Goal: Information Seeking & Learning: Learn about a topic

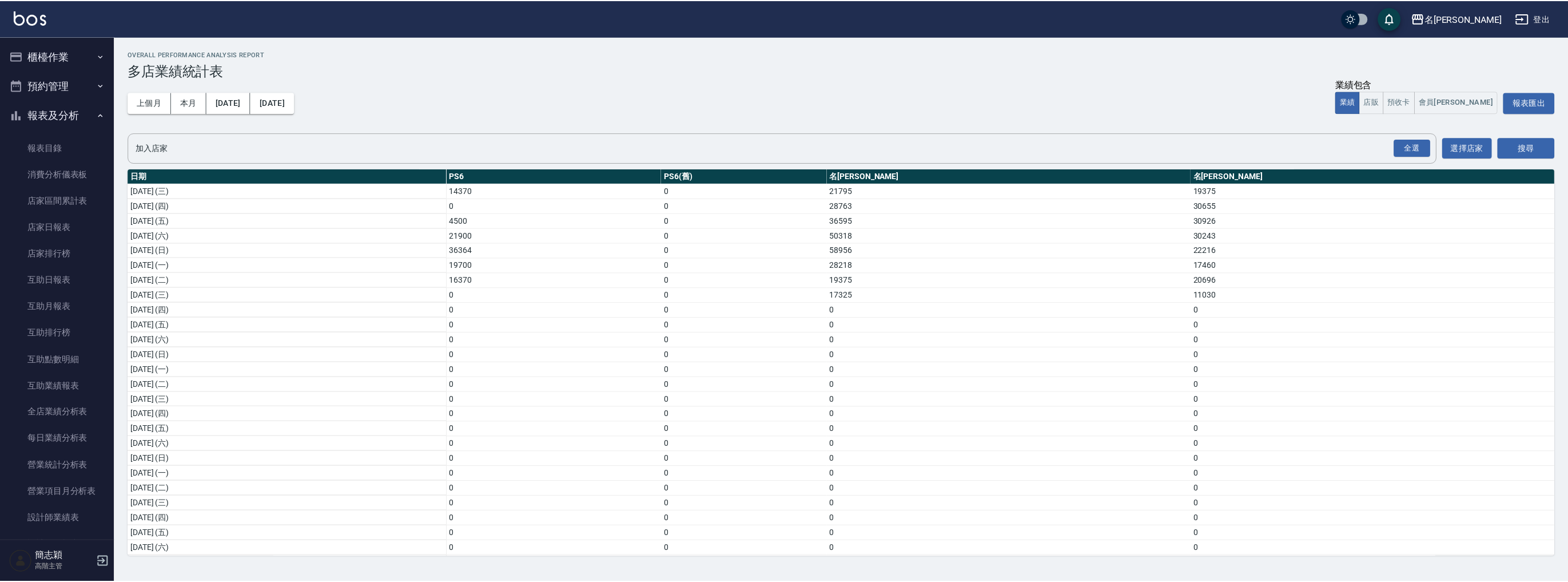
scroll to position [151, 0]
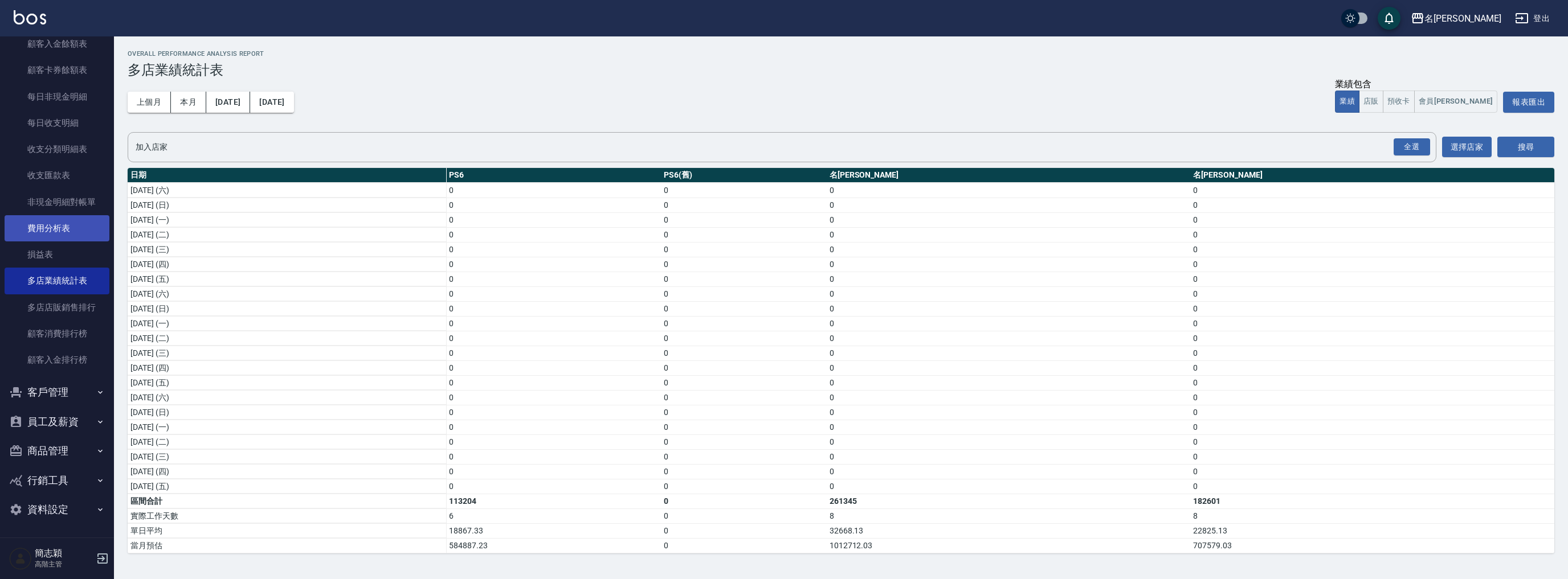
click at [68, 228] on link "費用分析表" at bounding box center [56, 228] width 104 height 26
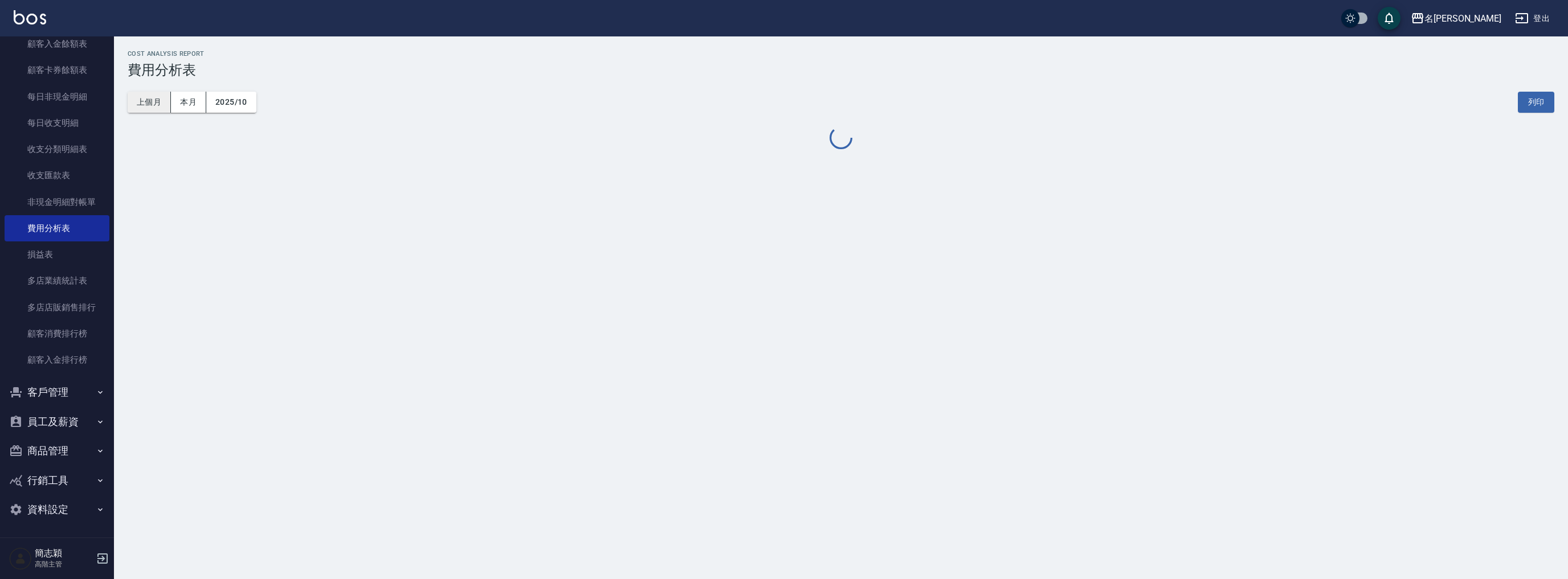
click at [153, 101] on button "上個月" at bounding box center [148, 102] width 43 height 21
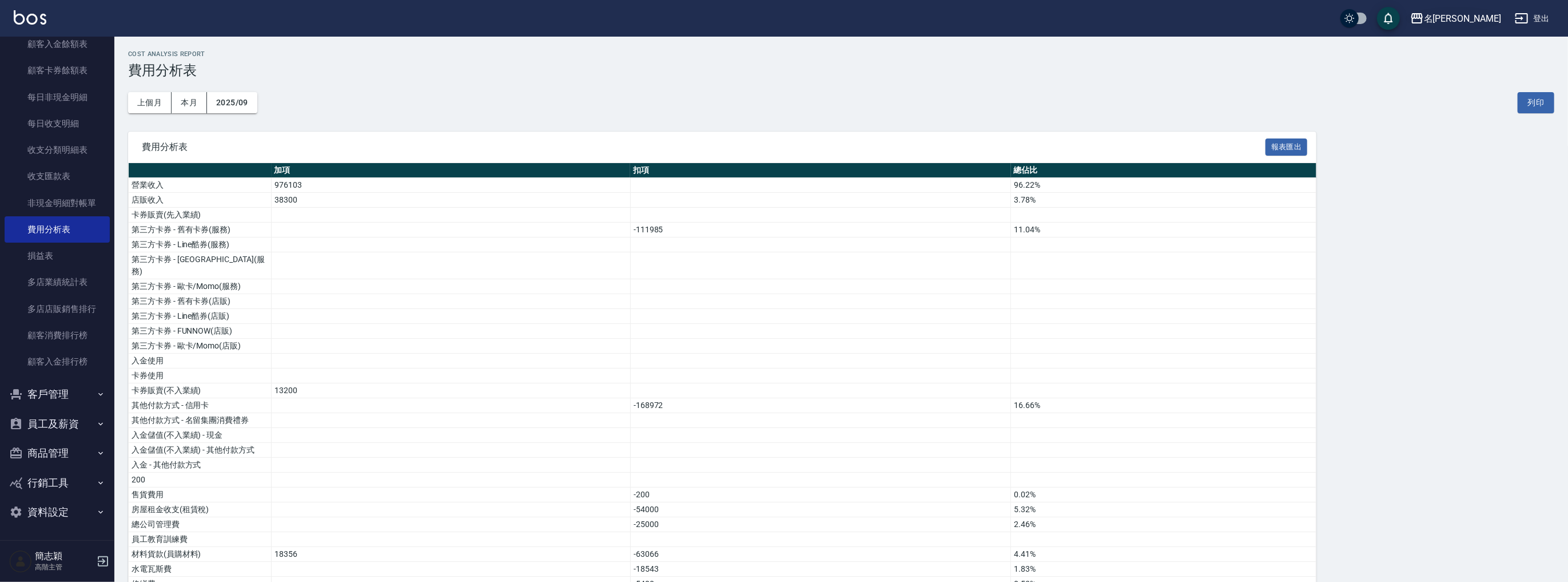
click at [1475, 11] on div "名[PERSON_NAME]" at bounding box center [1463, 19] width 78 height 14
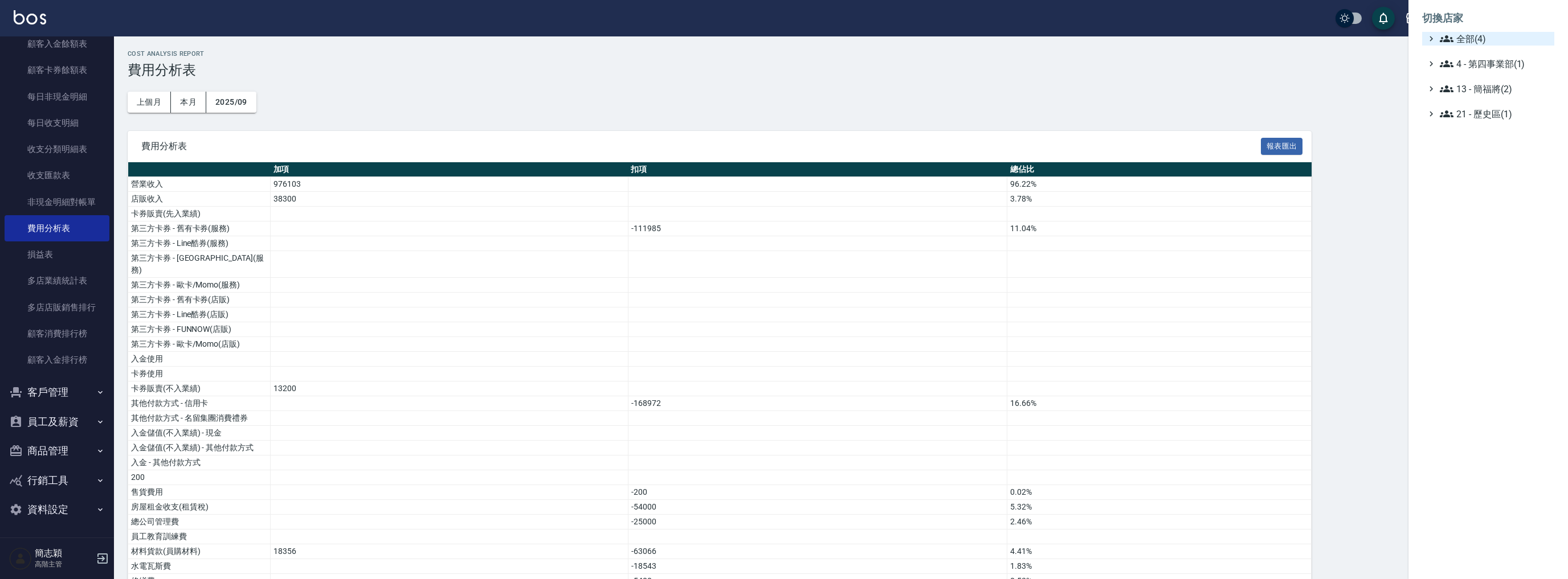
click at [1474, 32] on ul "切換店家 全部(4) 4 - 第四事業部(1) 13 - 簡福將(2) 21 - 歷史區(1)" at bounding box center [1488, 62] width 160 height 125
click at [1474, 33] on span "全部(4)" at bounding box center [1494, 39] width 110 height 14
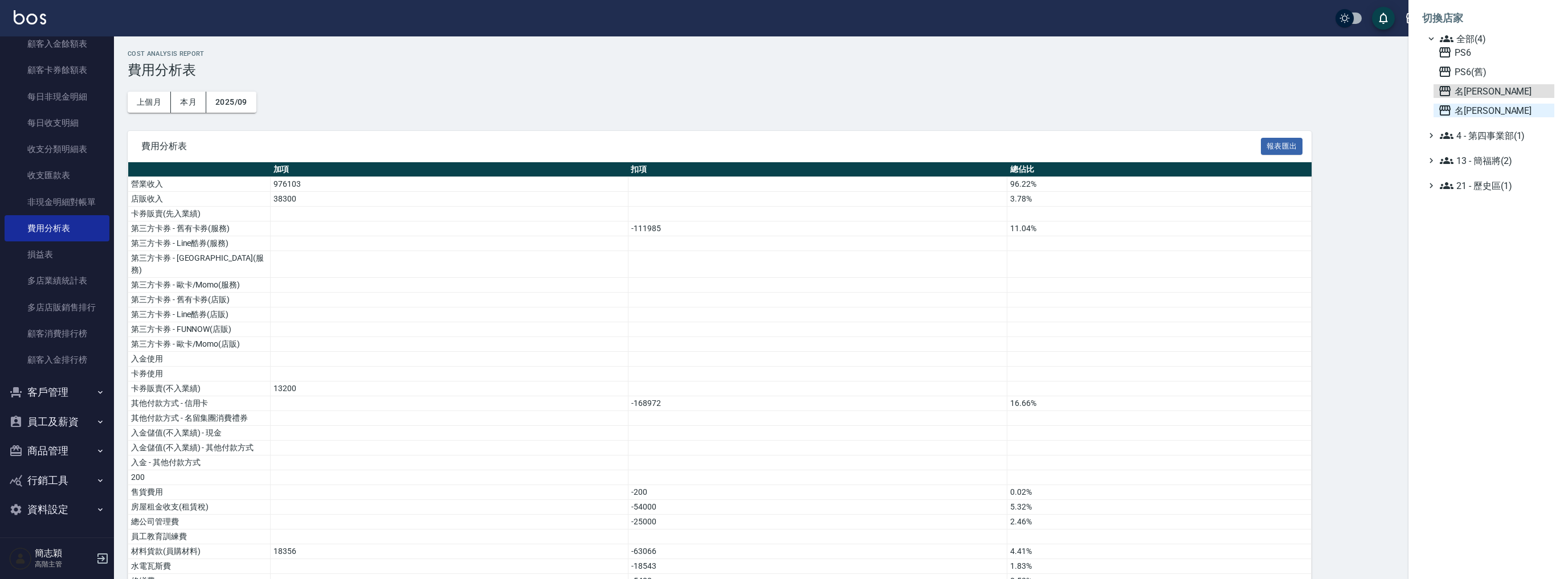
drag, startPoint x: 1488, startPoint y: 89, endPoint x: 1484, endPoint y: 114, distance: 25.3
click at [1485, 116] on div "PS6 PS6(舊) 名留中和 名留竹林" at bounding box center [1494, 82] width 121 height 72
click at [1484, 113] on span "名[PERSON_NAME]" at bounding box center [1493, 111] width 111 height 14
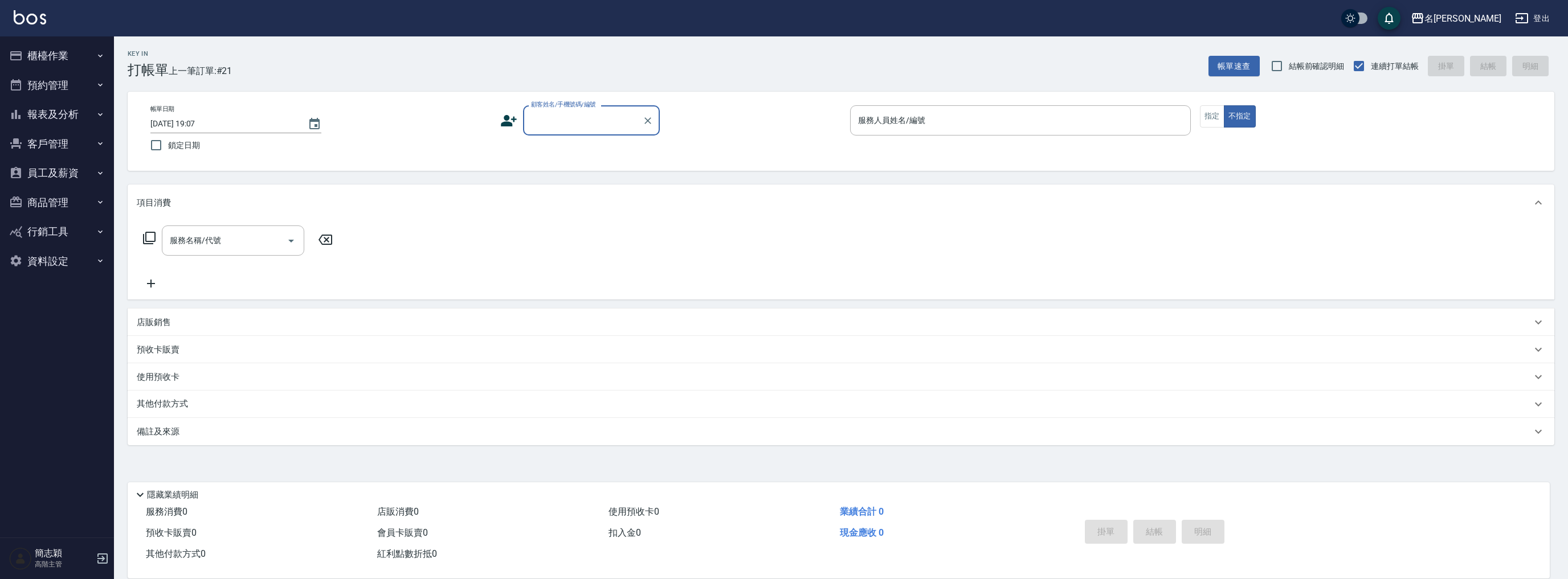
click at [67, 118] on button "報表及分析" at bounding box center [56, 115] width 104 height 30
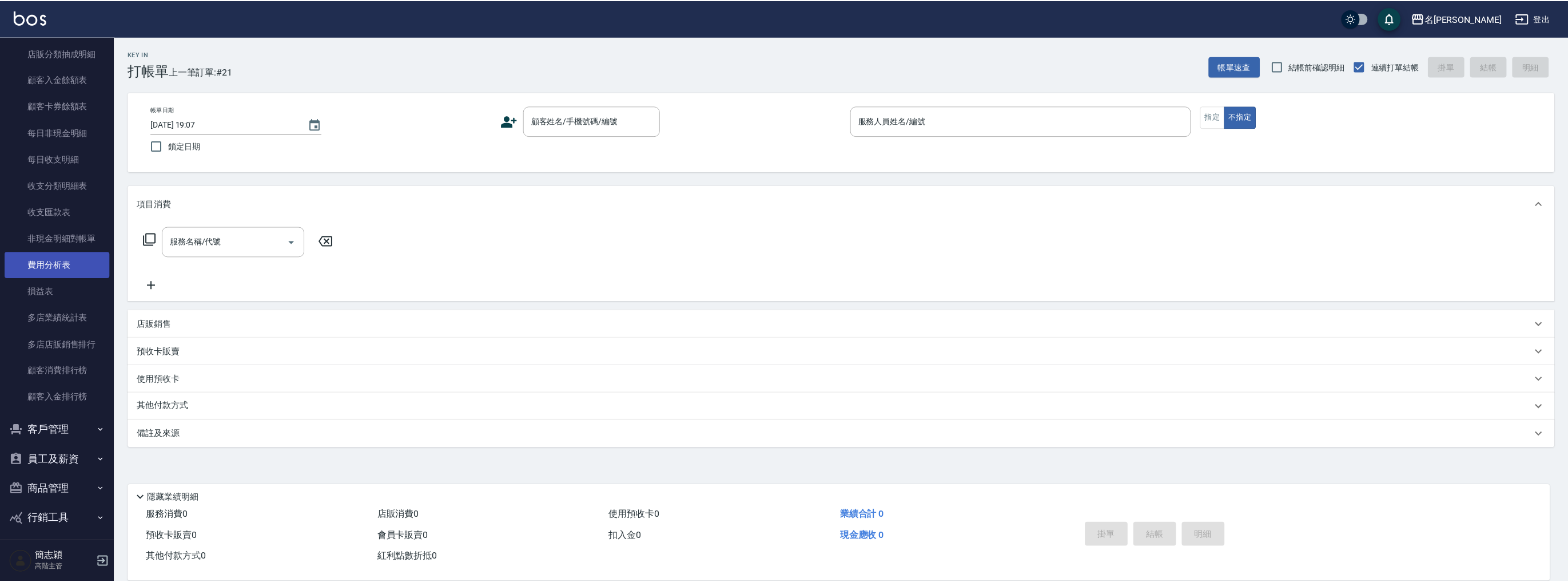
scroll to position [897, 0]
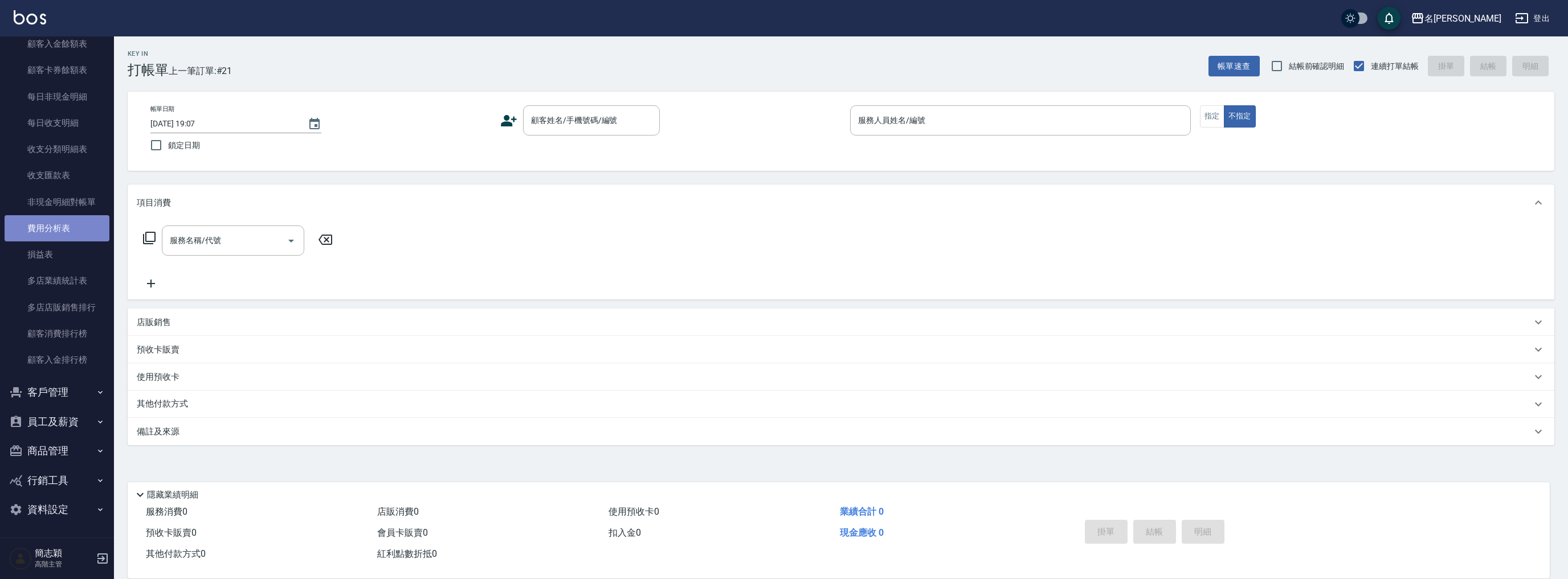
click at [74, 232] on link "費用分析表" at bounding box center [56, 228] width 104 height 26
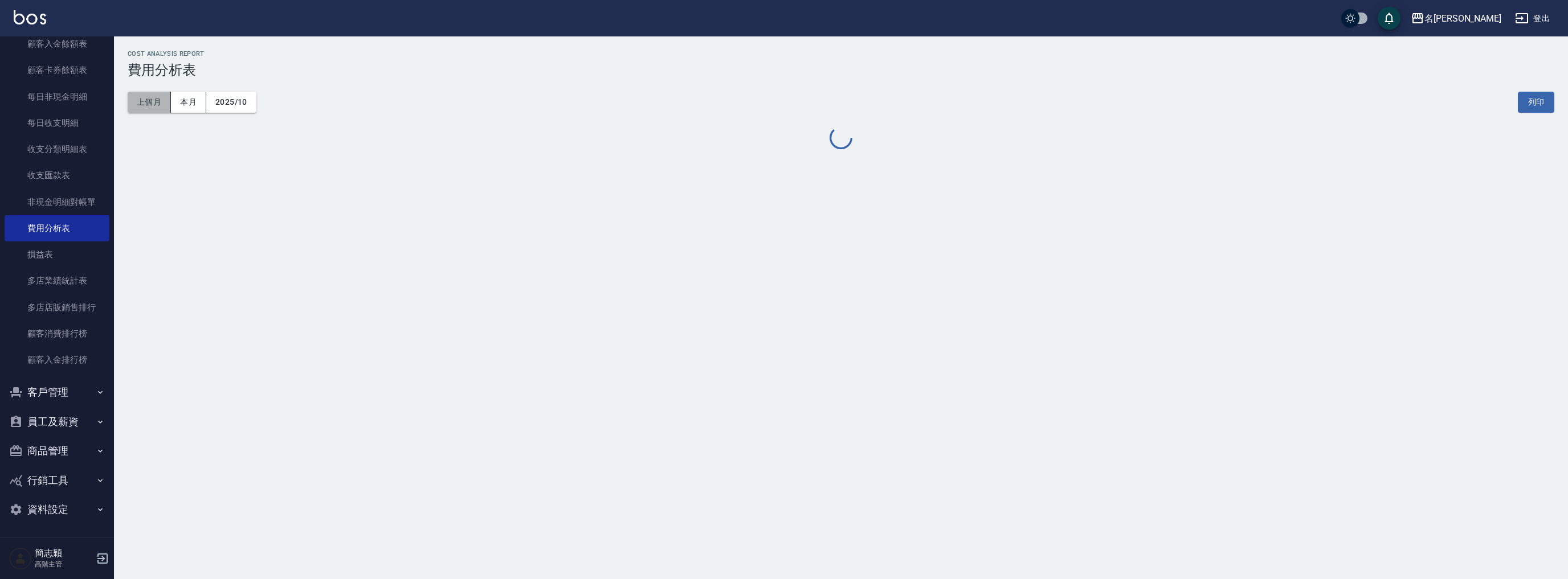
click at [153, 102] on button "上個月" at bounding box center [148, 102] width 43 height 21
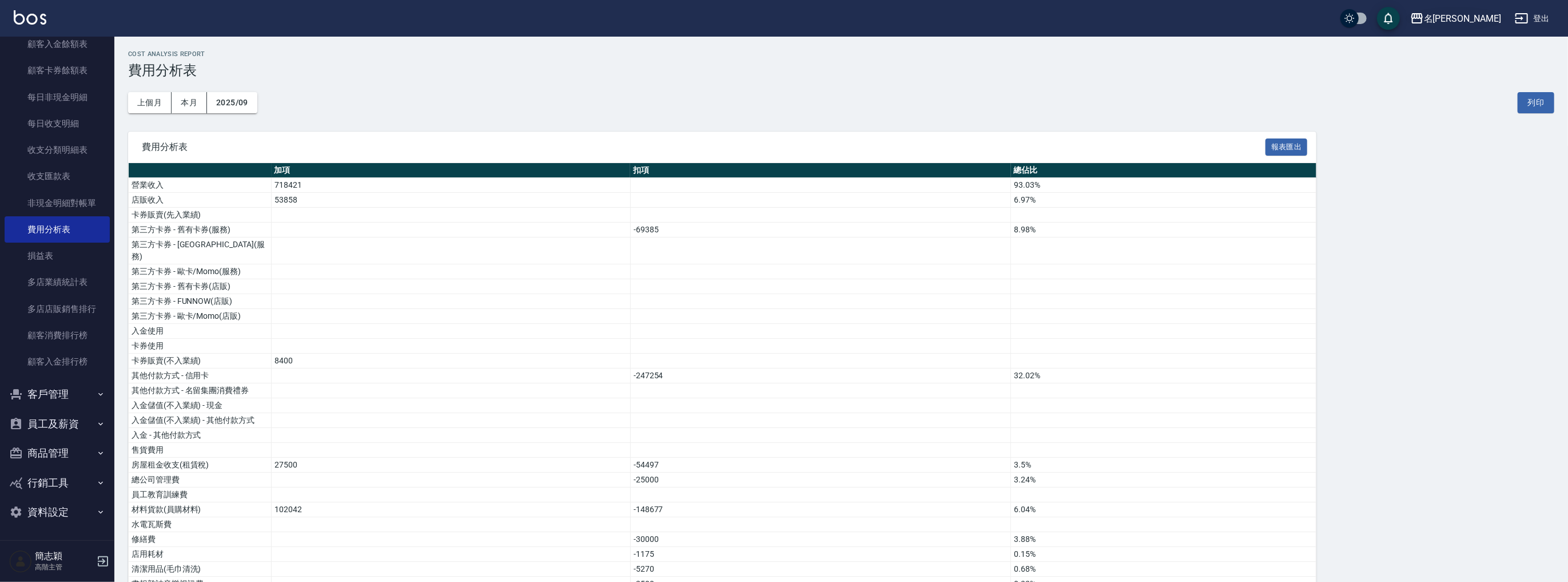
click at [1477, 24] on div "名[PERSON_NAME]" at bounding box center [1463, 19] width 78 height 14
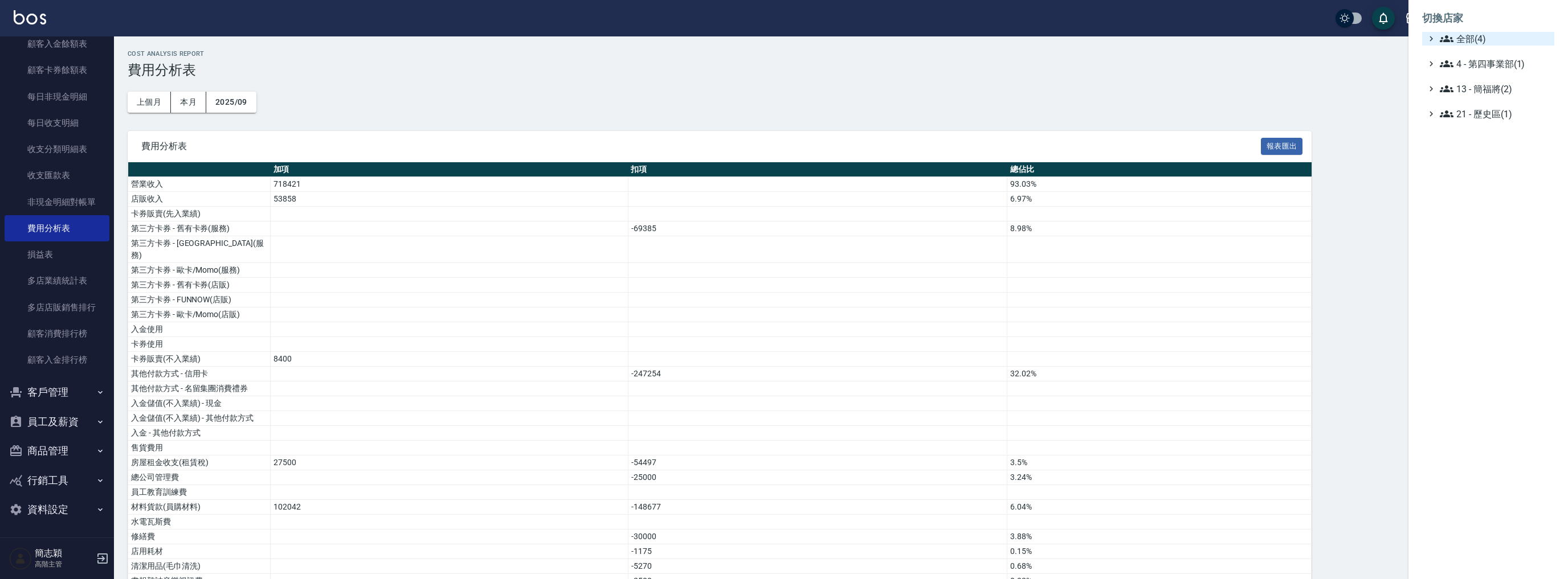
click at [1463, 34] on span "全部(4)" at bounding box center [1494, 39] width 110 height 14
click at [1464, 93] on span "名[PERSON_NAME]" at bounding box center [1493, 91] width 111 height 14
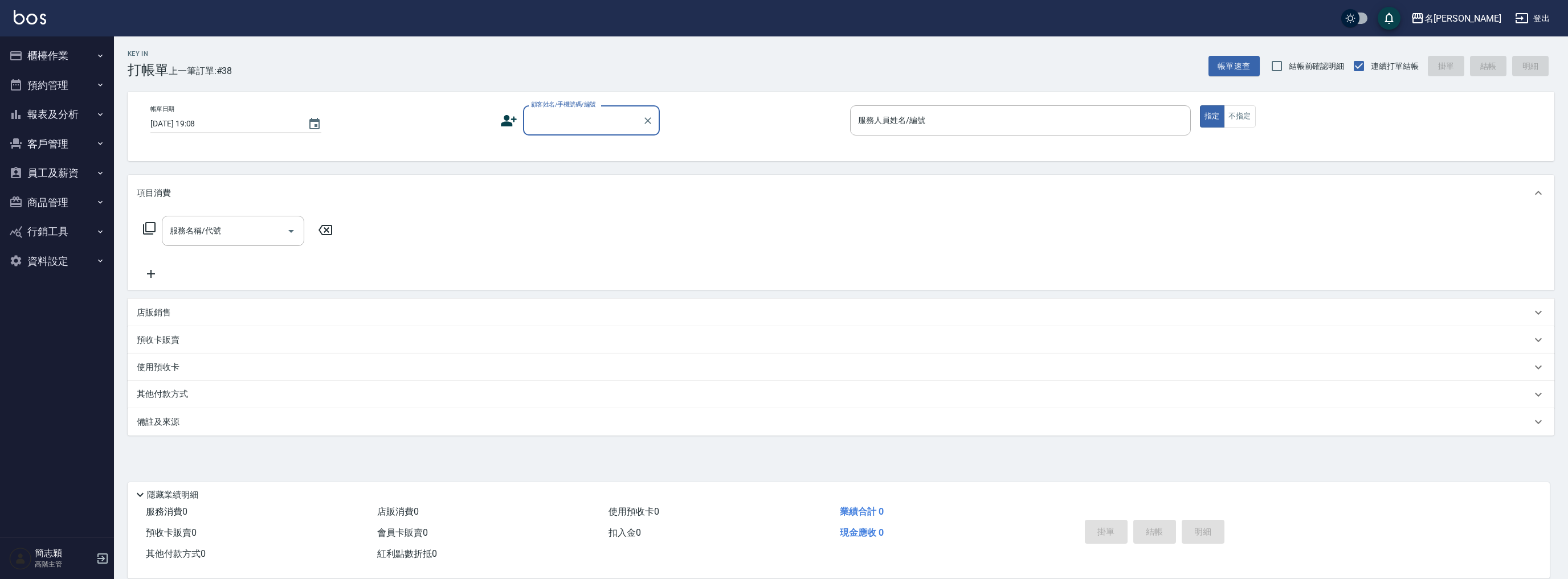
click at [64, 111] on button "報表及分析" at bounding box center [56, 115] width 104 height 30
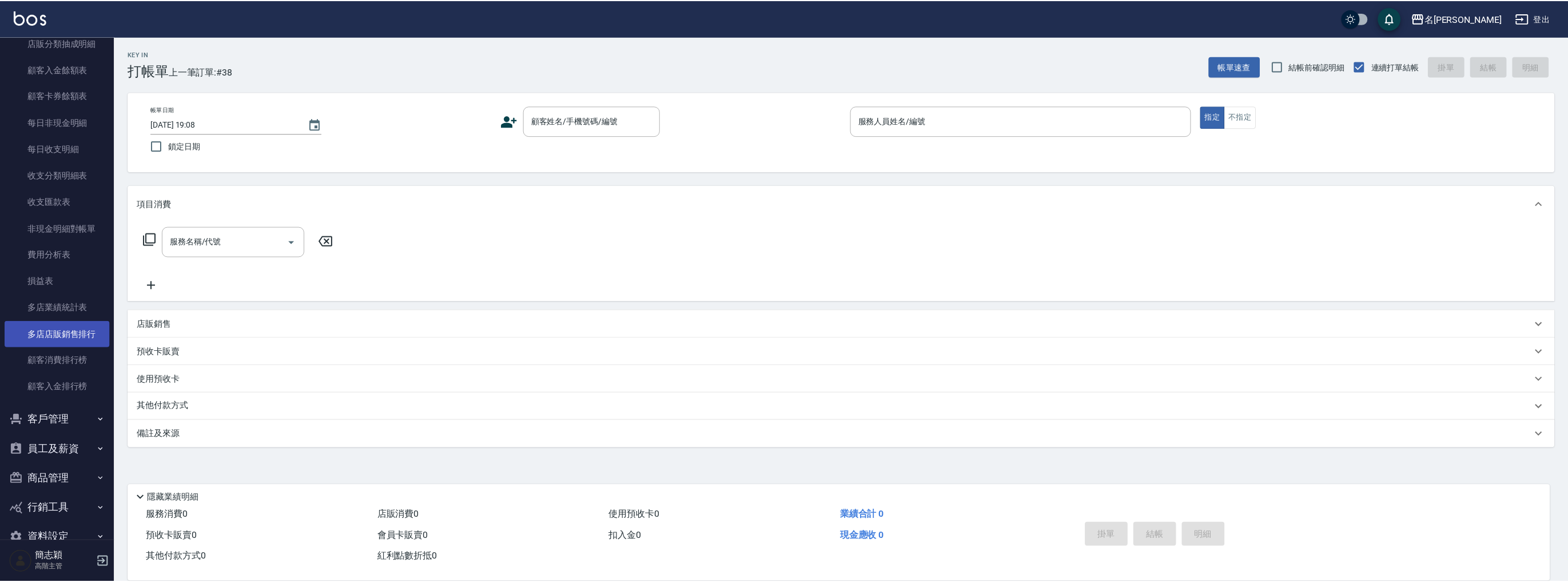
scroll to position [897, 0]
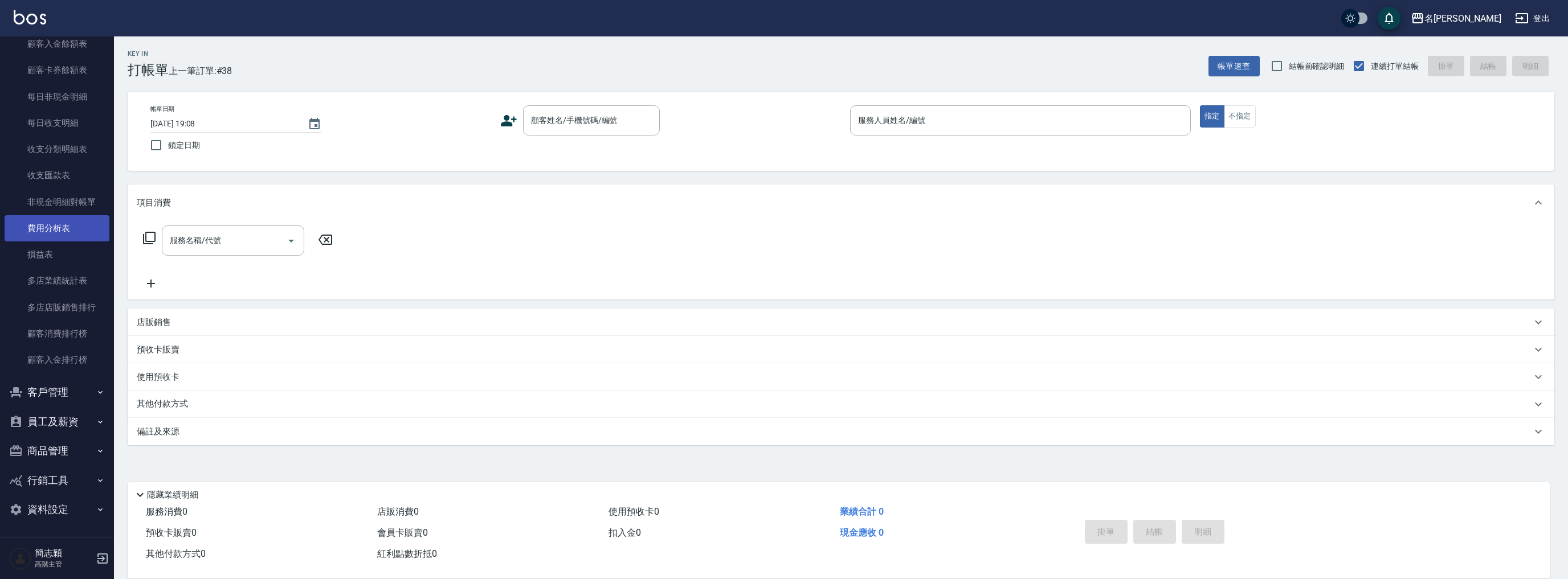
click at [67, 224] on link "費用分析表" at bounding box center [56, 228] width 104 height 26
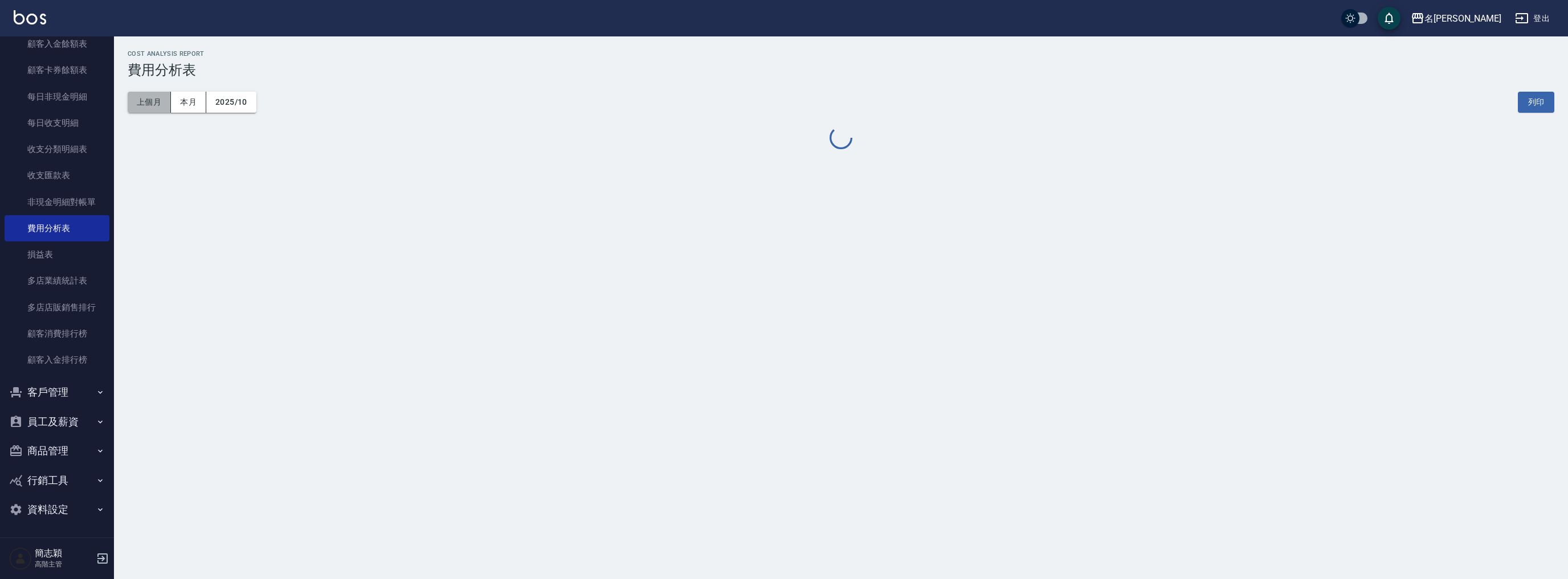
click at [147, 109] on button "上個月" at bounding box center [148, 102] width 43 height 21
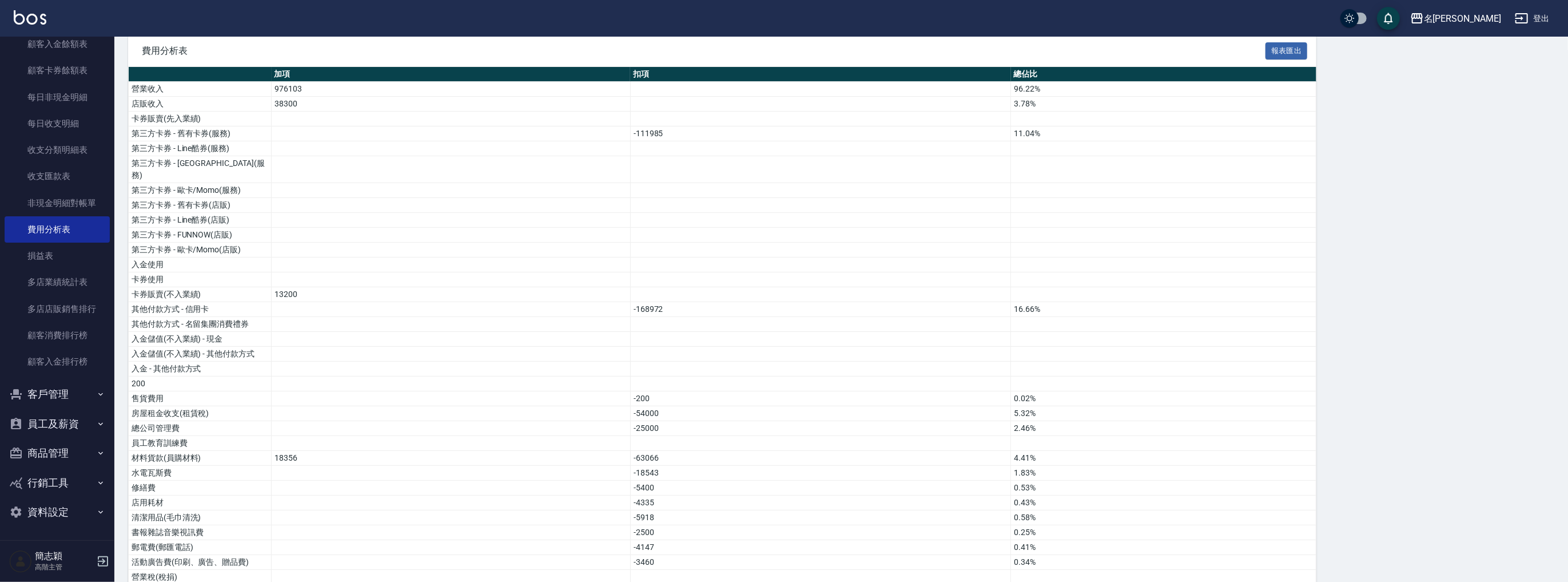
scroll to position [67, 0]
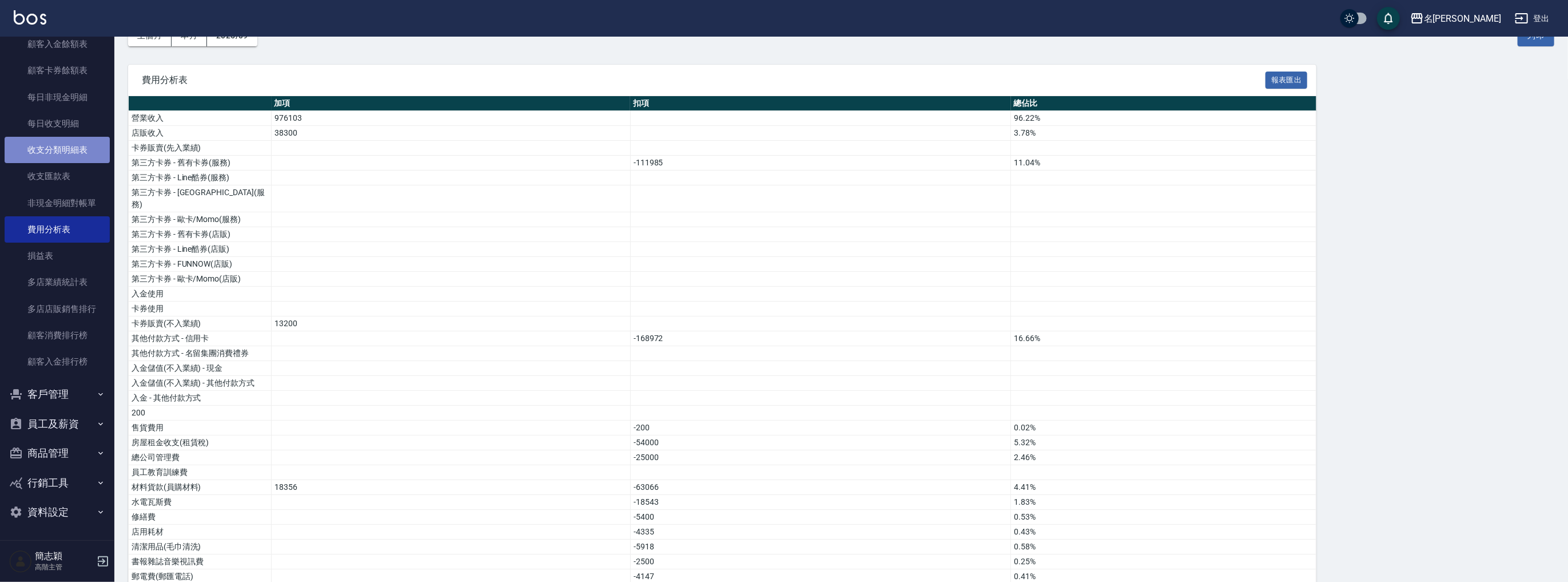
click at [66, 147] on link "收支分類明細表" at bounding box center [56, 150] width 105 height 26
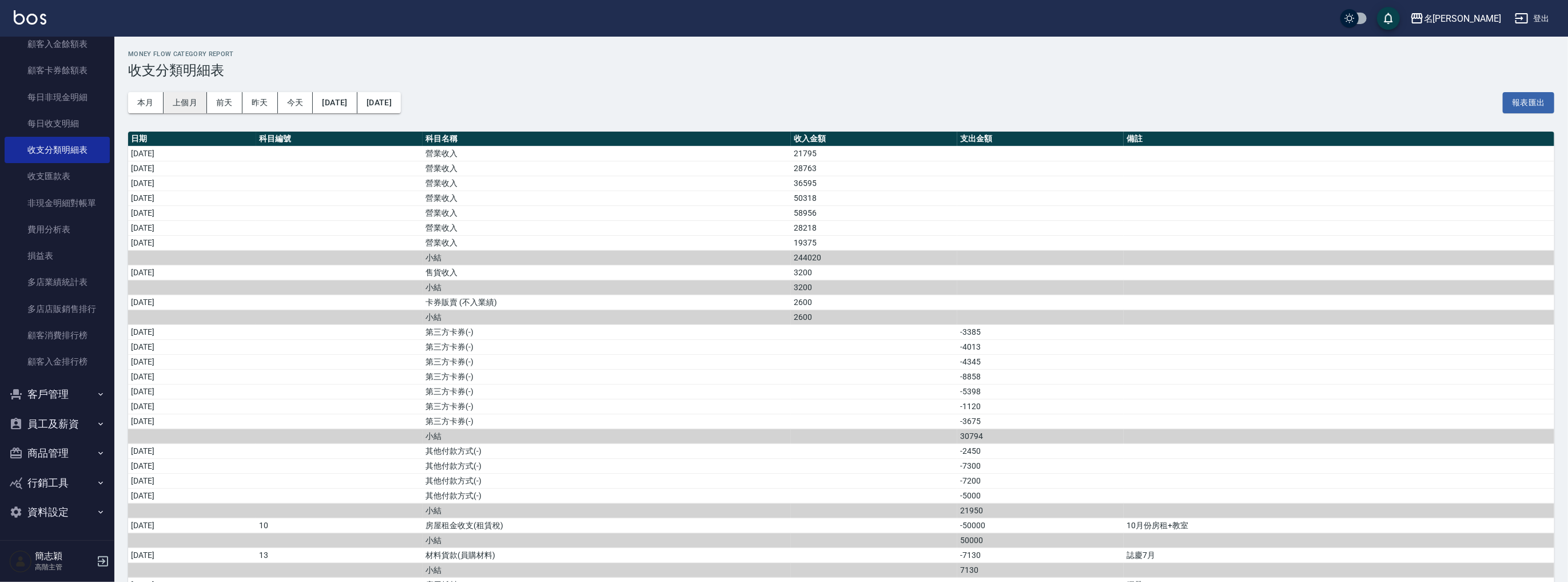
click at [187, 107] on button "上個月" at bounding box center [185, 102] width 43 height 21
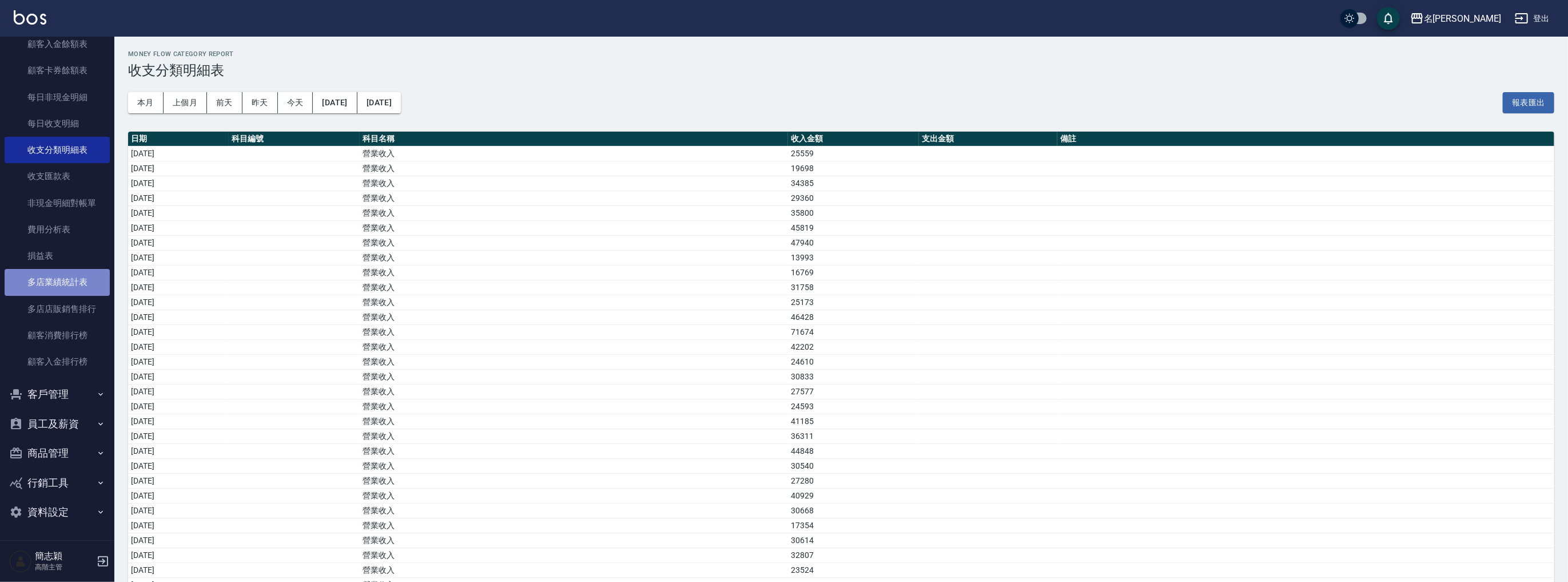
click at [76, 285] on link "多店業績統計表" at bounding box center [56, 282] width 105 height 26
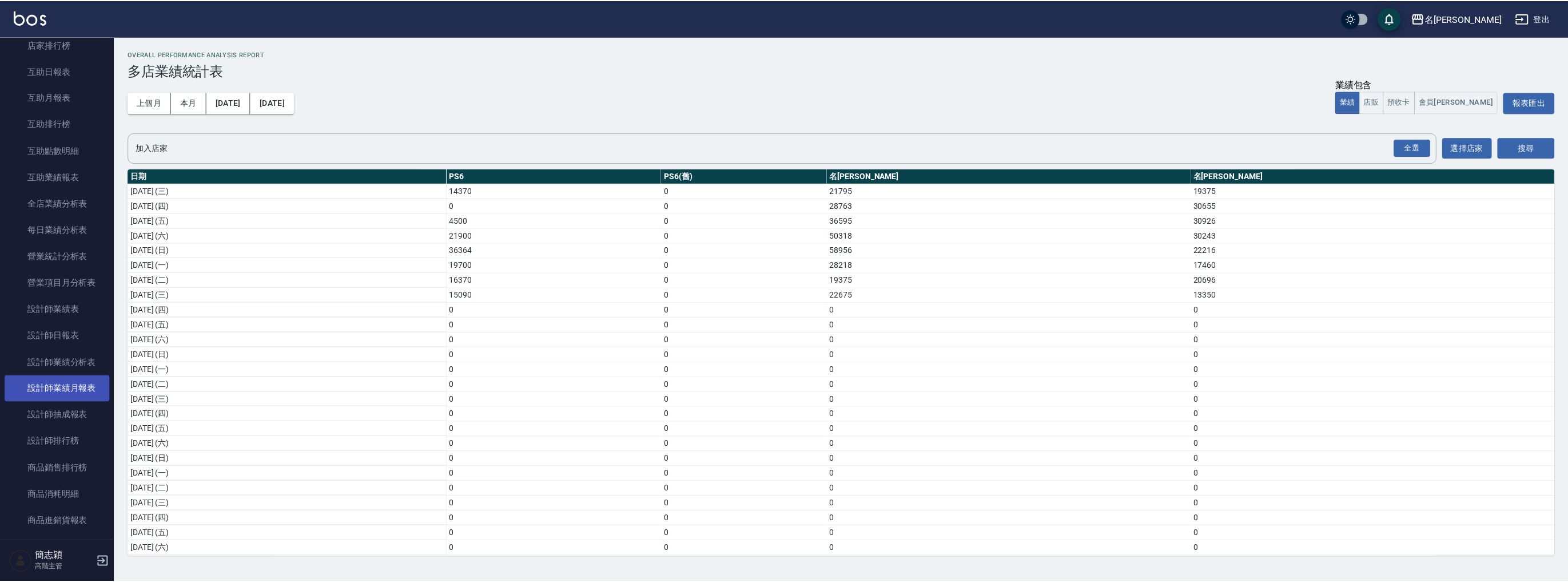
scroll to position [150, 0]
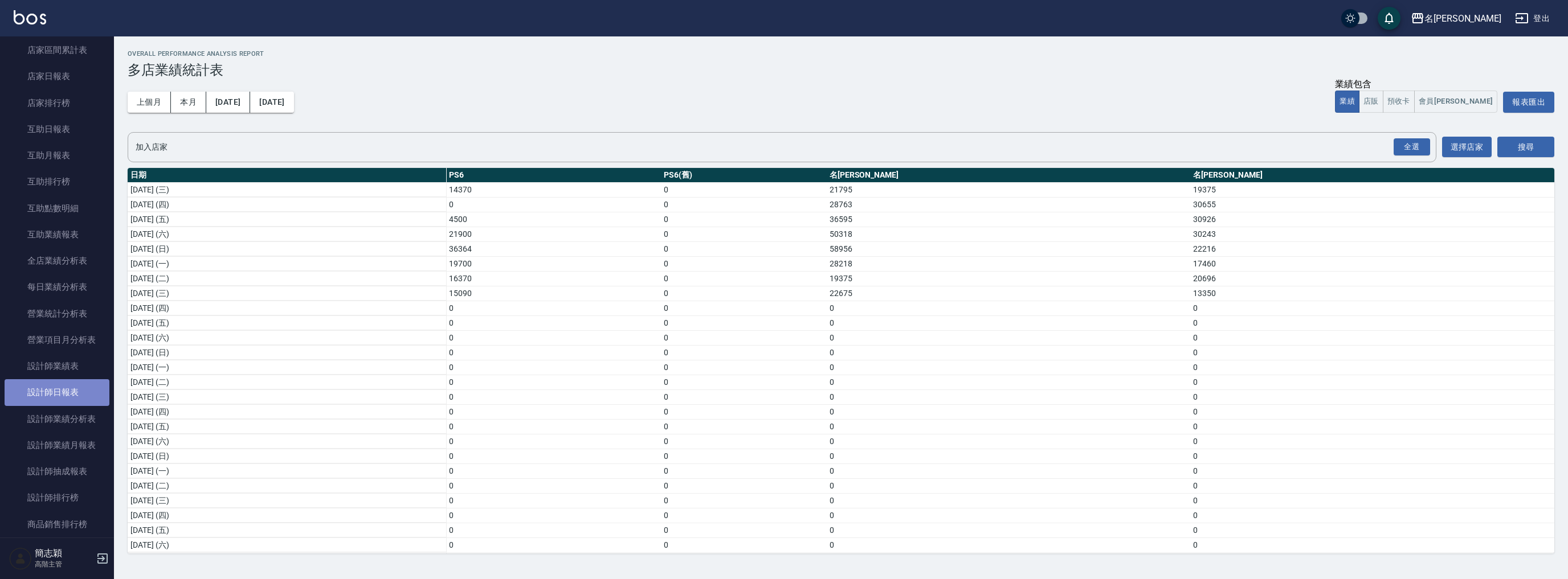
click at [62, 397] on link "設計師日報表" at bounding box center [56, 392] width 104 height 26
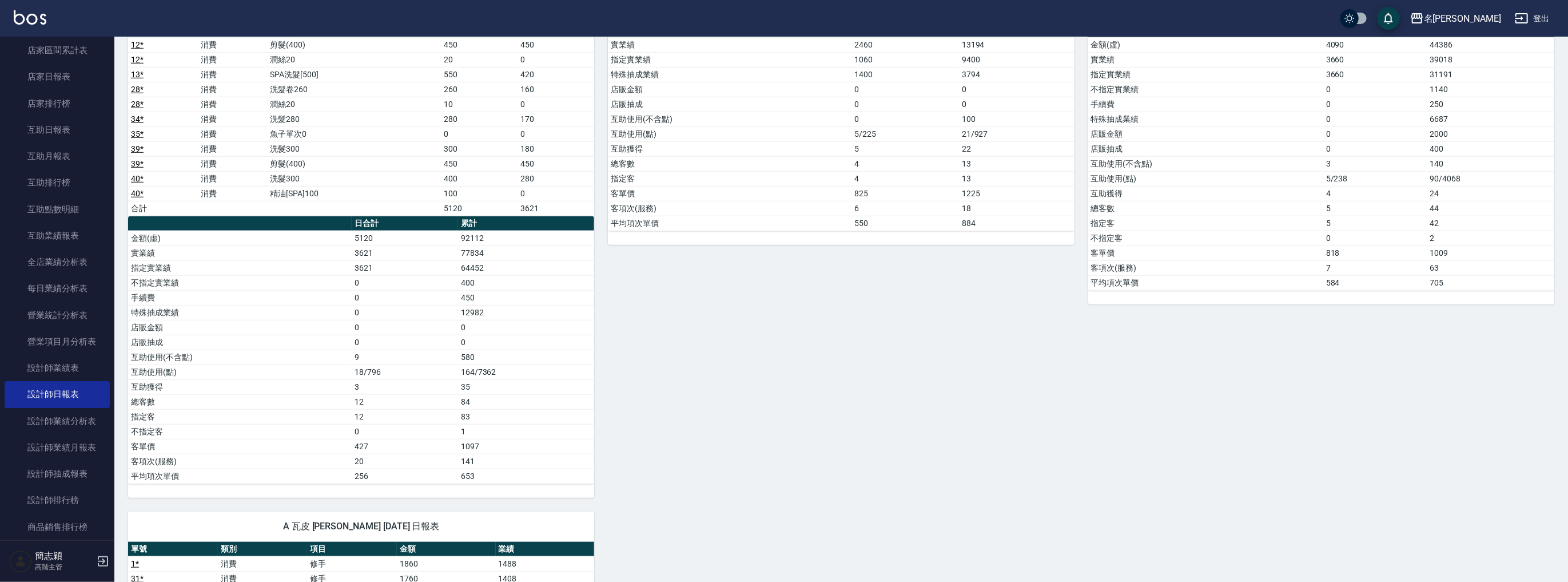
scroll to position [940, 0]
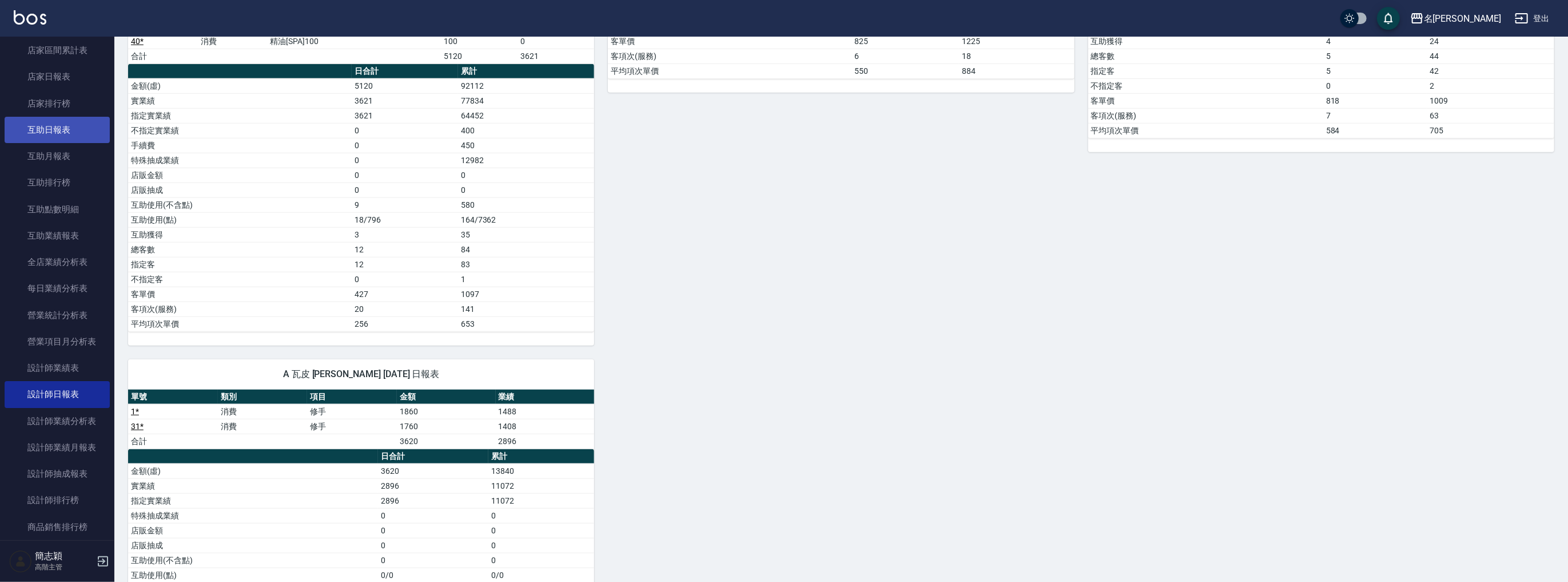
click at [64, 122] on link "互助日報表" at bounding box center [56, 130] width 105 height 26
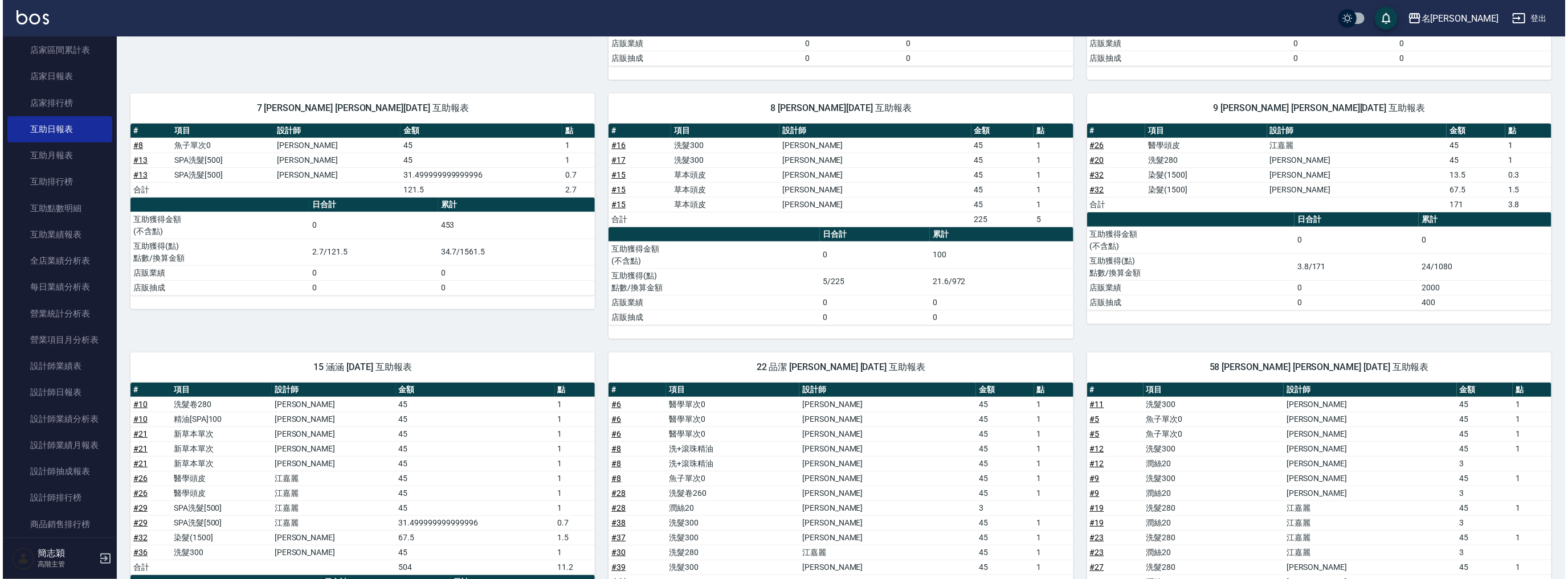
scroll to position [538, 0]
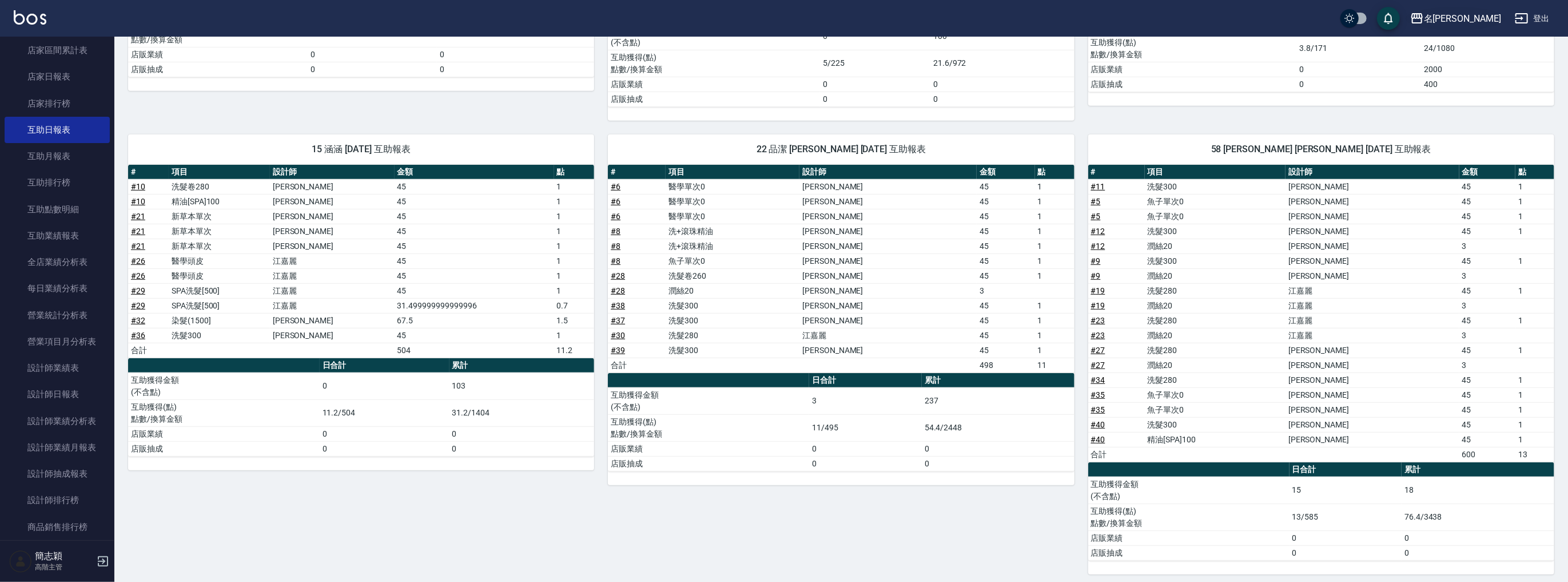
click at [1485, 22] on div "名[PERSON_NAME]" at bounding box center [1463, 19] width 78 height 14
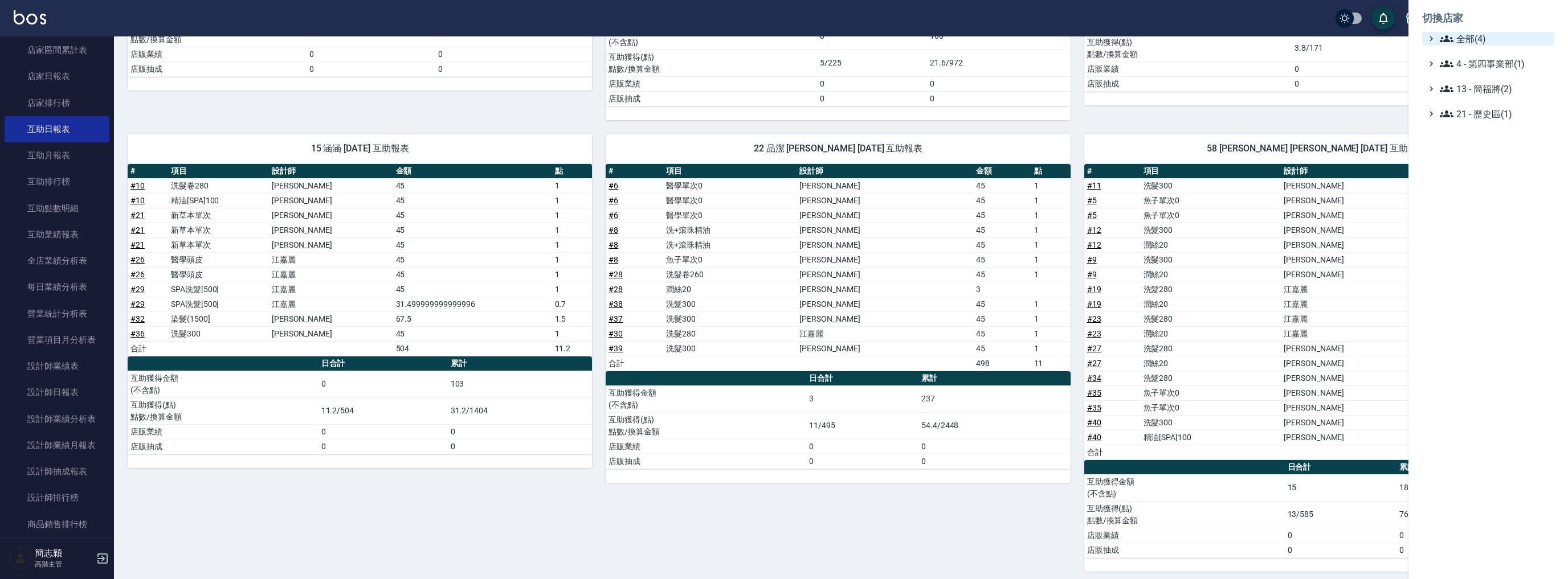
click at [1474, 39] on span "全部(4)" at bounding box center [1494, 39] width 110 height 14
click at [1480, 104] on span "名[PERSON_NAME]" at bounding box center [1493, 111] width 111 height 14
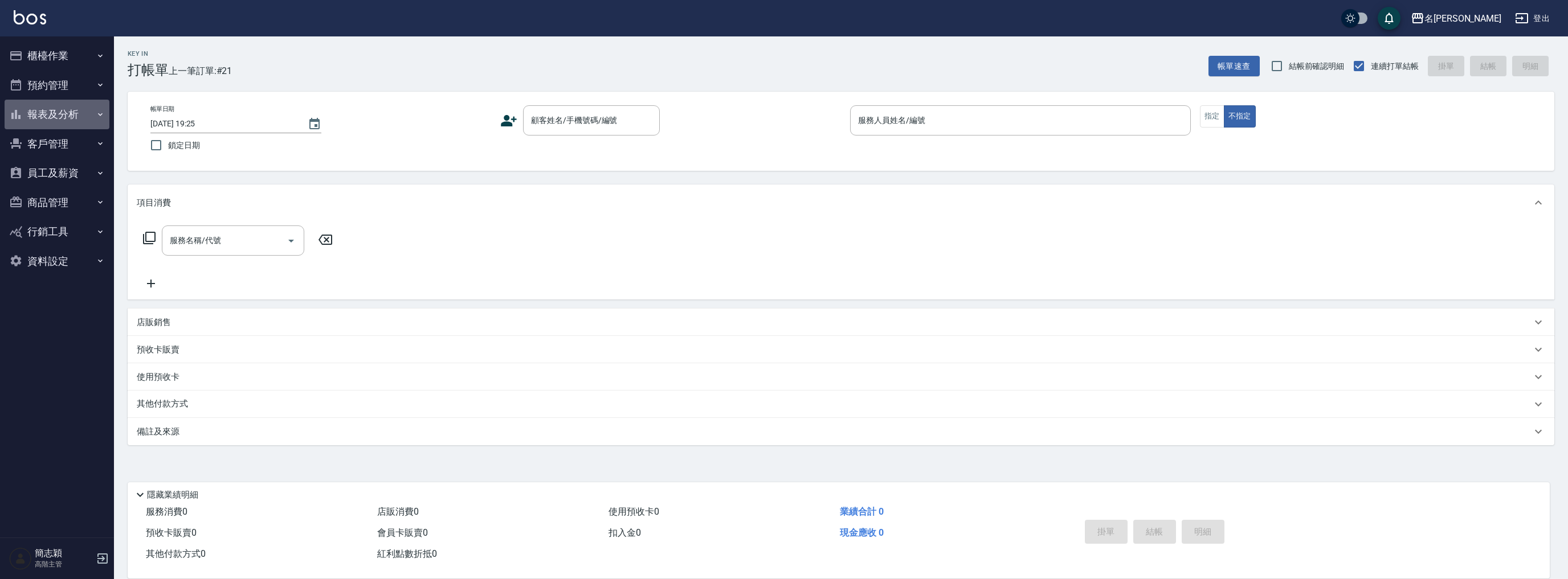
click at [50, 112] on button "報表及分析" at bounding box center [56, 115] width 104 height 30
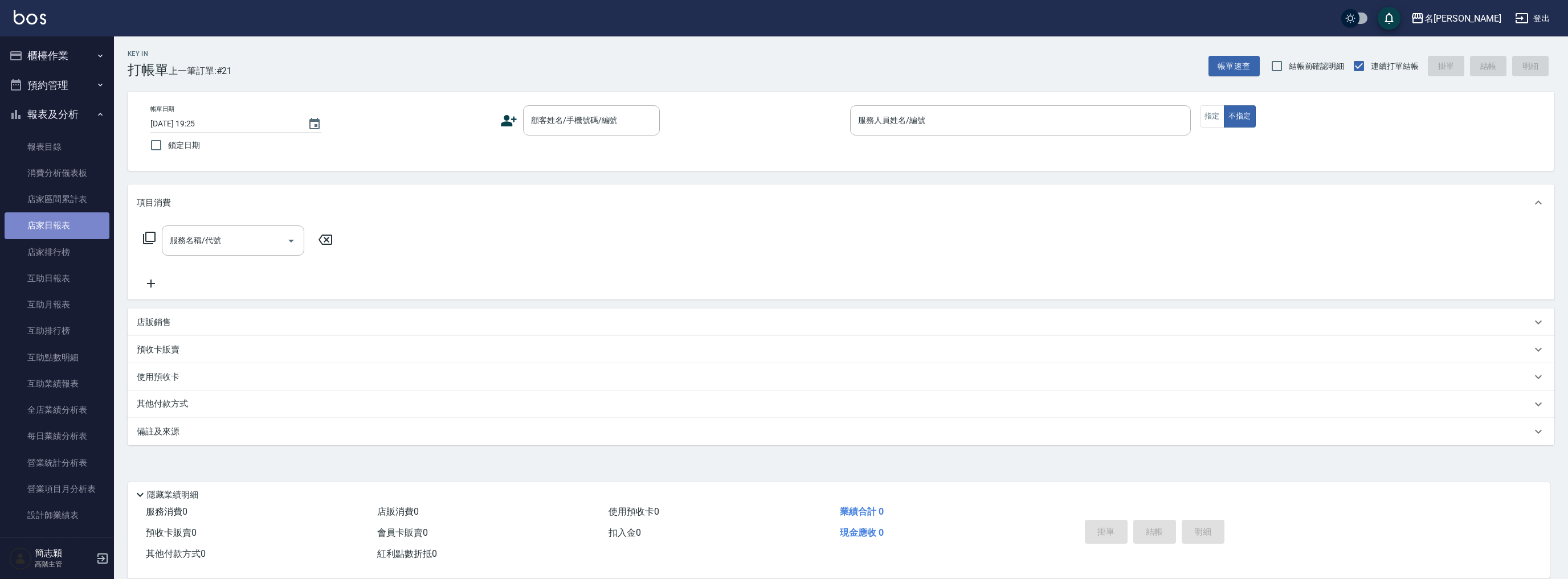
click at [70, 225] on link "店家日報表" at bounding box center [56, 225] width 104 height 26
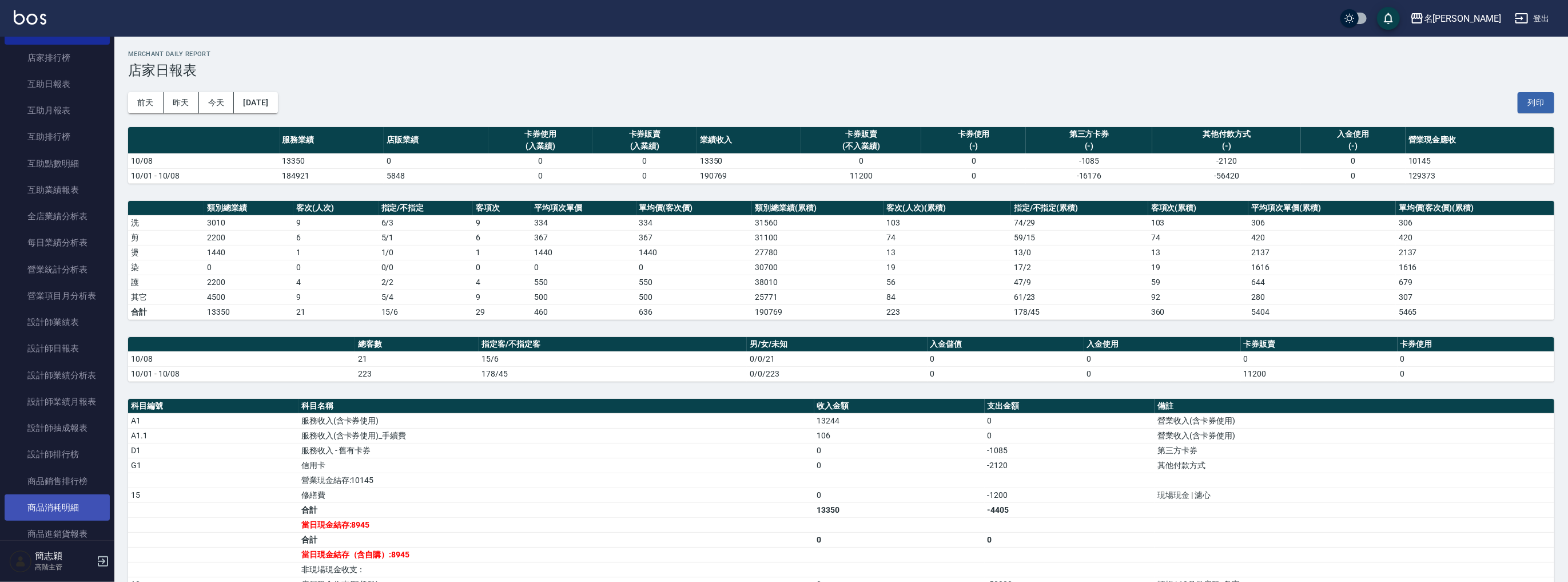
scroll to position [427, 0]
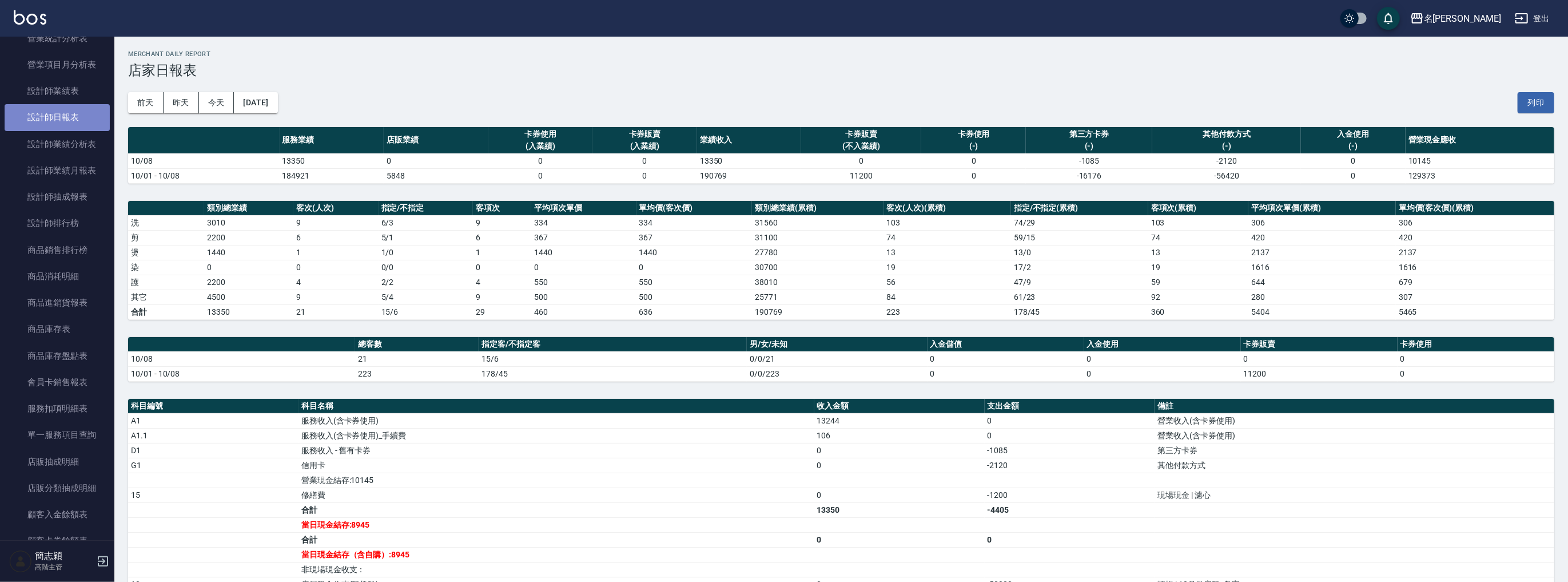
click at [71, 123] on link "設計師日報表" at bounding box center [56, 117] width 105 height 26
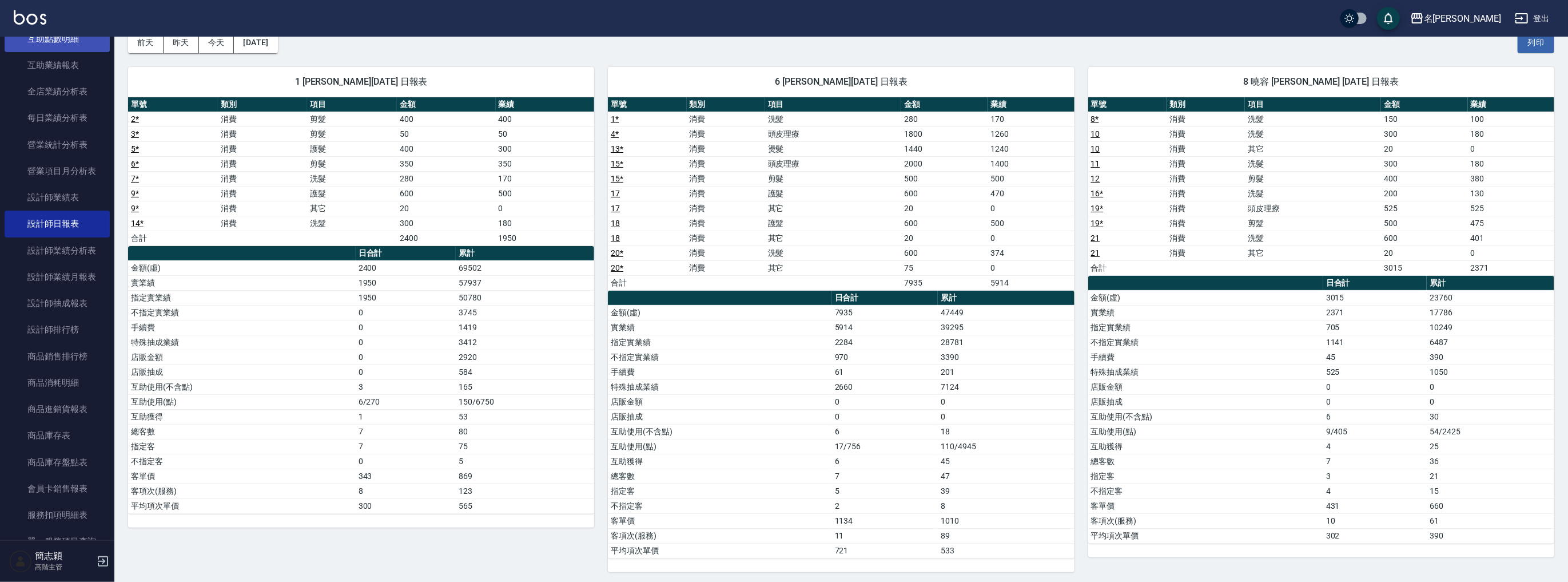
scroll to position [213, 0]
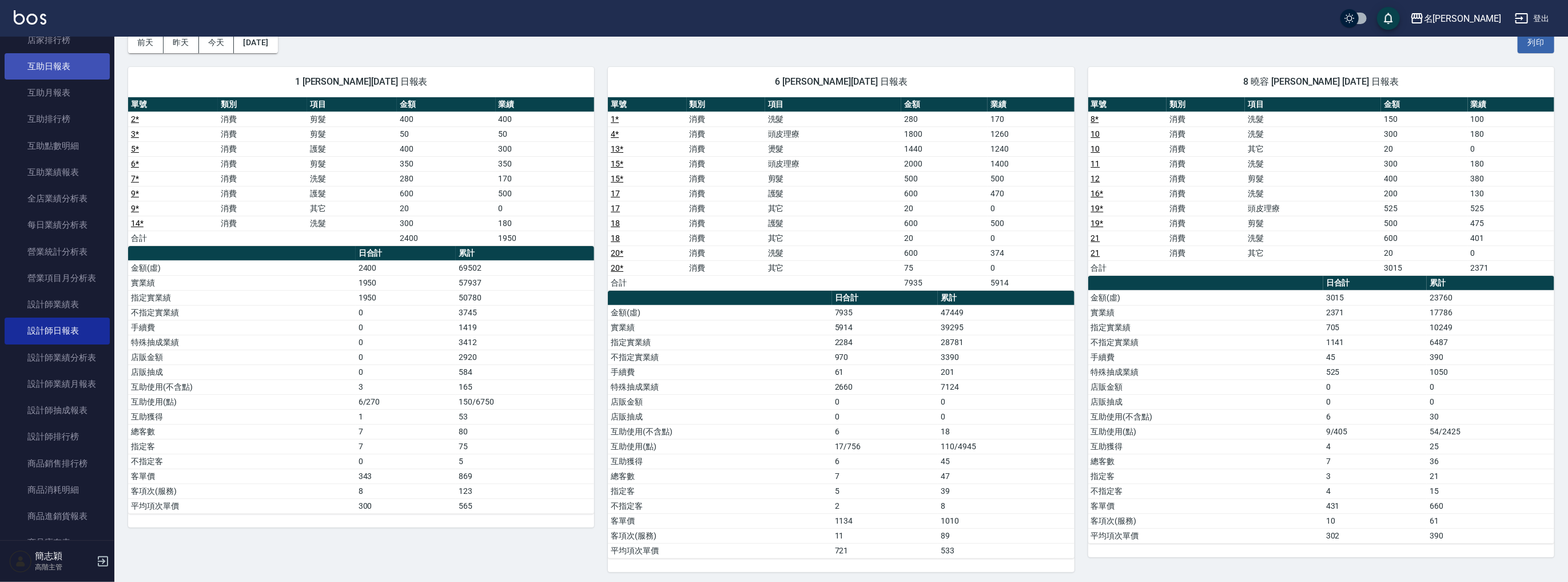
click at [66, 68] on link "互助日報表" at bounding box center [56, 66] width 105 height 26
